Goal: Task Accomplishment & Management: Use online tool/utility

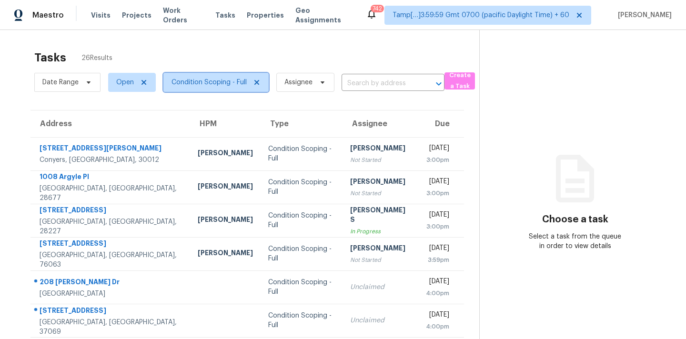
click at [230, 87] on span "Condition Scoping - Full" at bounding box center [215, 82] width 105 height 19
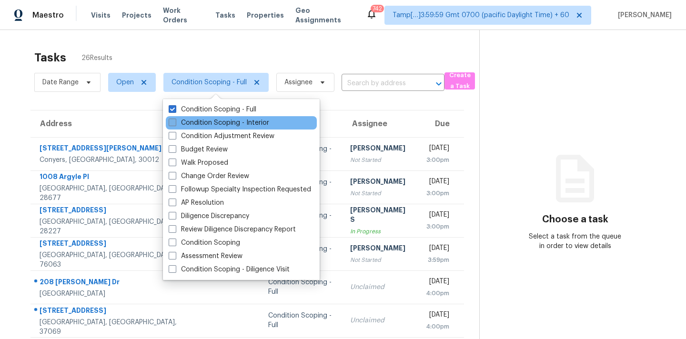
click at [232, 120] on label "Condition Scoping - Interior" at bounding box center [219, 123] width 100 height 10
click at [175, 120] on input "Condition Scoping - Interior" at bounding box center [172, 121] width 6 height 6
checkbox input "true"
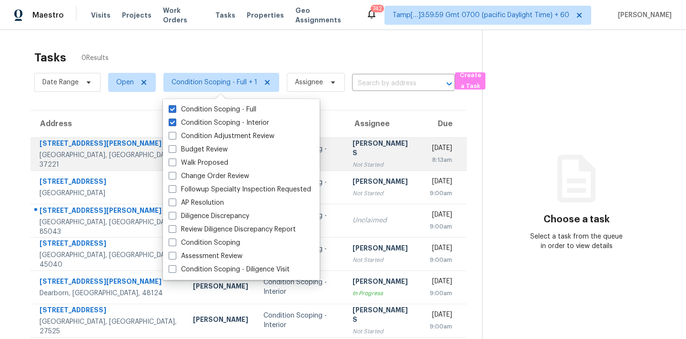
click at [352, 161] on div "Not Started" at bounding box center [382, 165] width 60 height 10
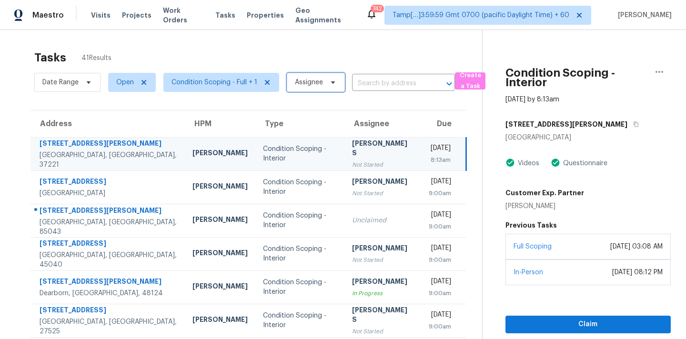
click at [296, 86] on span "Assignee" at bounding box center [309, 83] width 28 height 10
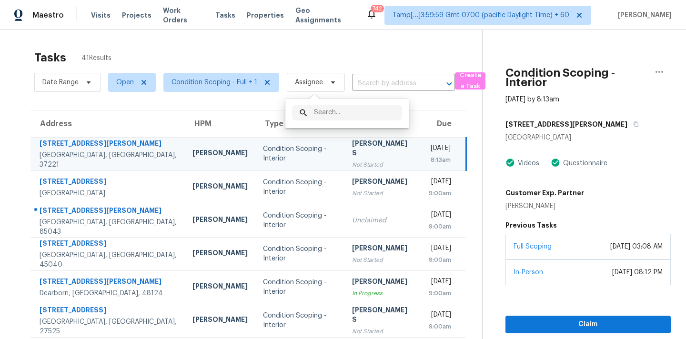
click at [309, 112] on div "​" at bounding box center [347, 113] width 110 height 16
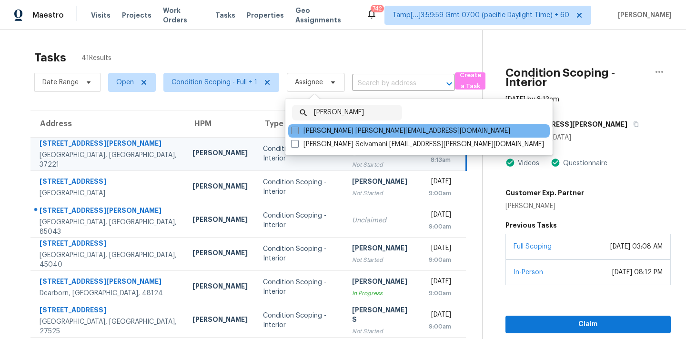
type input "[PERSON_NAME]"
click at [351, 128] on label "[PERSON_NAME] [PERSON_NAME][EMAIL_ADDRESS][DOMAIN_NAME]" at bounding box center [400, 131] width 219 height 10
click at [297, 128] on input "[PERSON_NAME] [PERSON_NAME][EMAIL_ADDRESS][DOMAIN_NAME]" at bounding box center [294, 129] width 6 height 6
checkbox input "true"
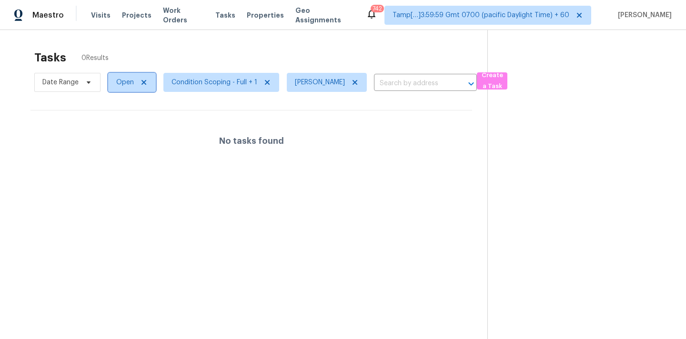
click at [126, 82] on span "Open" at bounding box center [125, 83] width 18 height 10
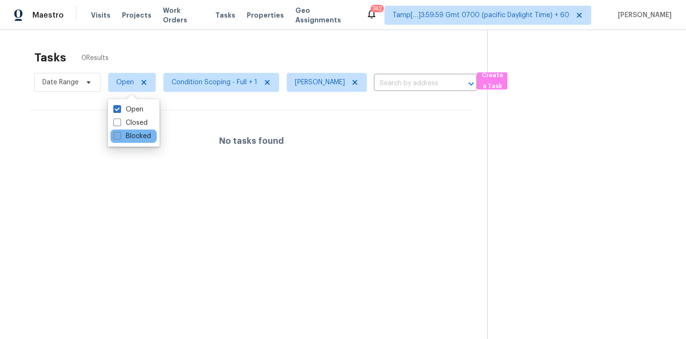
click at [142, 140] on label "Blocked" at bounding box center [132, 136] width 38 height 10
click at [120, 138] on input "Blocked" at bounding box center [116, 134] width 6 height 6
checkbox input "true"
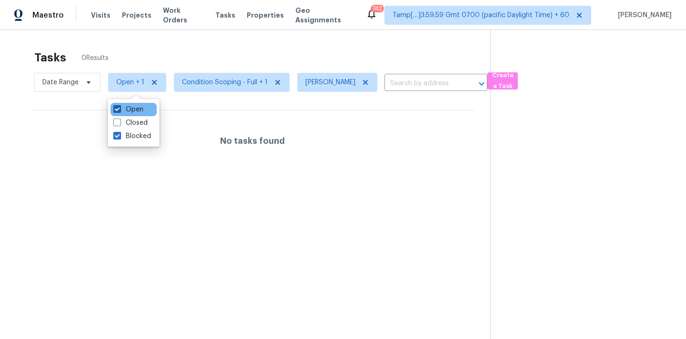
click at [140, 112] on label "Open" at bounding box center [128, 110] width 30 height 10
click at [120, 111] on input "Open" at bounding box center [116, 108] width 6 height 6
click at [140, 112] on label "Open" at bounding box center [128, 110] width 30 height 10
click at [120, 111] on input "Open" at bounding box center [116, 108] width 6 height 6
checkbox input "true"
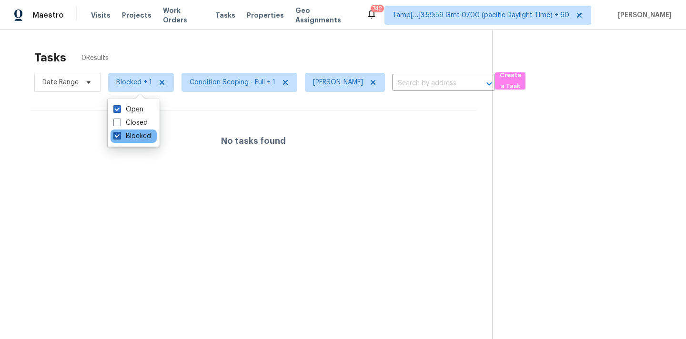
click at [140, 139] on label "Blocked" at bounding box center [132, 136] width 38 height 10
click at [120, 138] on input "Blocked" at bounding box center [116, 134] width 6 height 6
checkbox input "false"
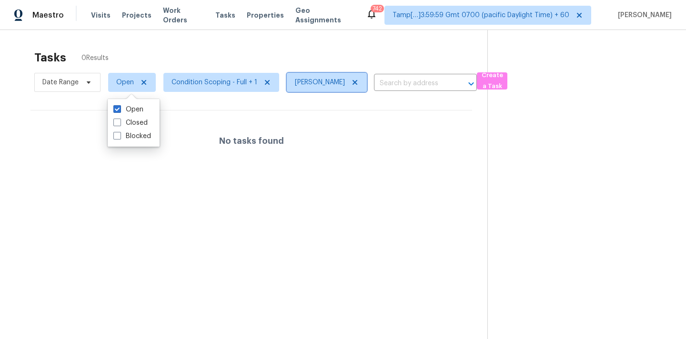
click at [359, 82] on icon at bounding box center [355, 83] width 8 height 8
